Goal: Information Seeking & Learning: Learn about a topic

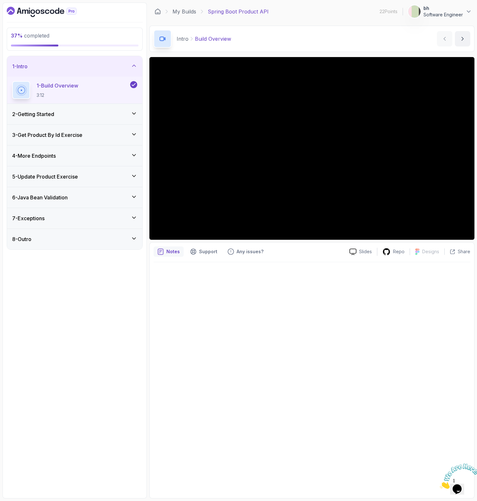
click at [51, 114] on h3 "2 - Getting Started" at bounding box center [33, 114] width 42 height 8
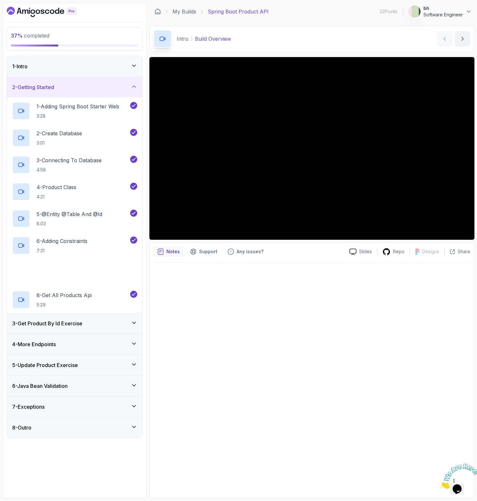
click at [73, 318] on div "3 - Get Product By Id Exercise" at bounding box center [74, 323] width 135 height 21
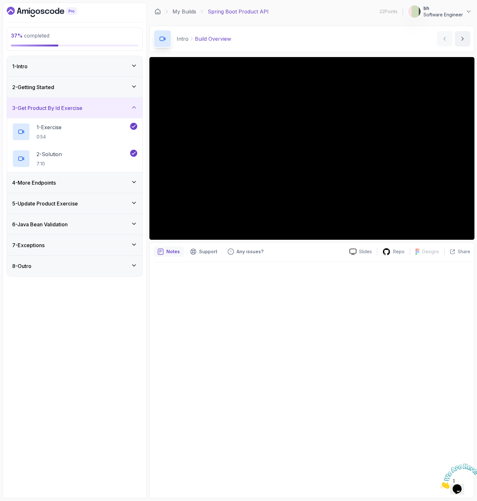
click at [71, 188] on div "4 - More Endpoints" at bounding box center [74, 182] width 135 height 21
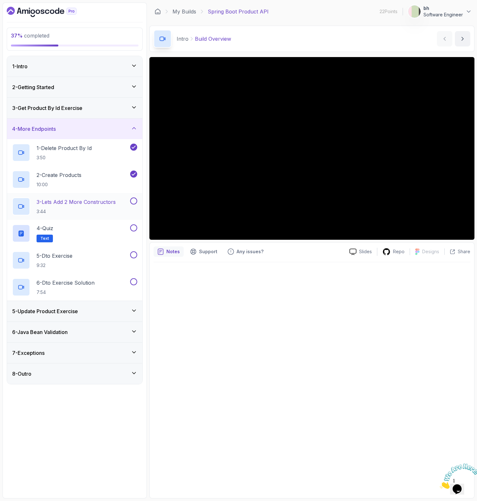
click at [86, 198] on p "3 - Lets Add 2 More Constructors" at bounding box center [76, 202] width 79 height 8
click at [108, 180] on div "2 - Create Products 10:00" at bounding box center [70, 179] width 117 height 18
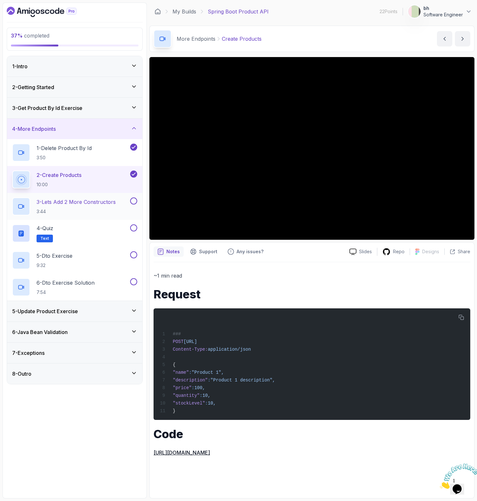
click at [88, 205] on h2 "3 - Lets Add 2 More Constructors 3:44" at bounding box center [76, 206] width 79 height 17
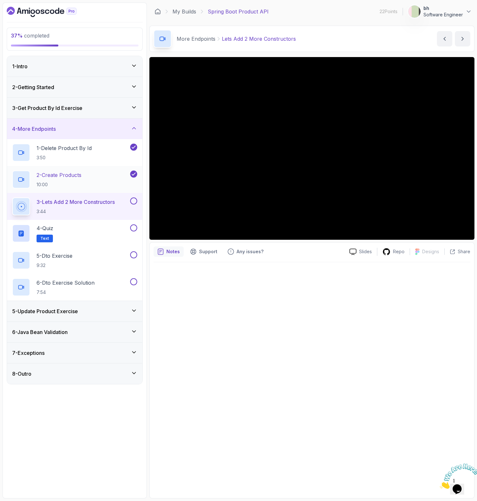
click at [73, 179] on p "2 - Create Products" at bounding box center [59, 175] width 45 height 8
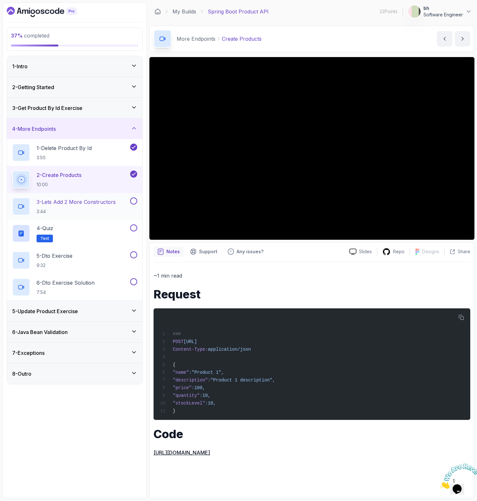
click at [70, 204] on p "3 - Lets Add 2 More Constructors" at bounding box center [76, 202] width 79 height 8
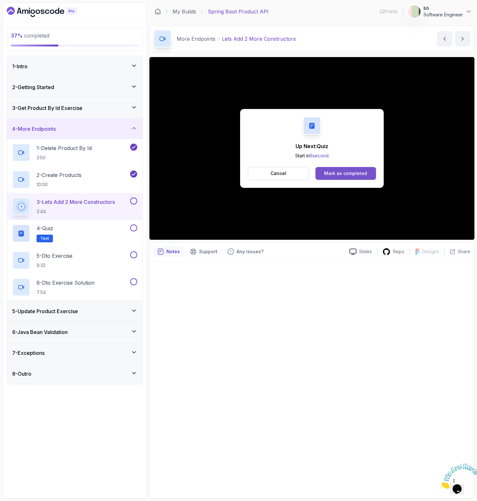
click at [349, 174] on div "Mark as completed" at bounding box center [345, 173] width 43 height 6
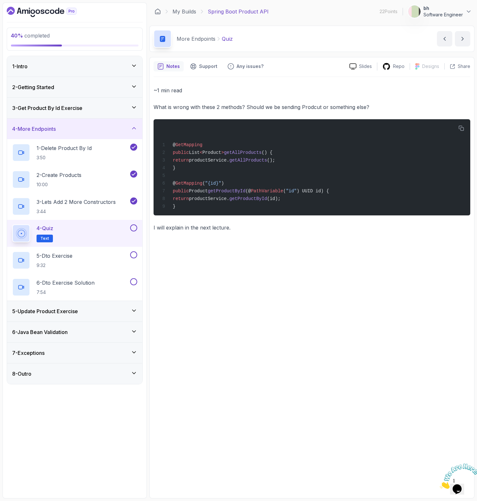
click at [440, 484] on icon "Close" at bounding box center [440, 486] width 0 height 5
